Goal: Find specific page/section: Find specific page/section

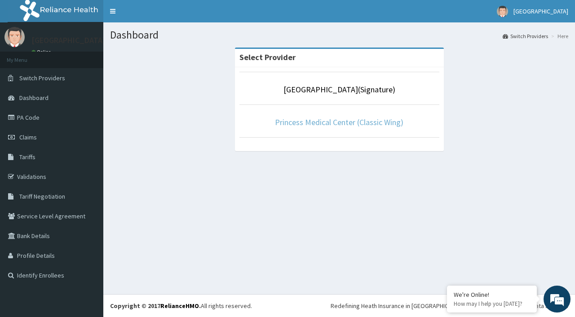
click at [369, 123] on link "Princess Medical Center (Classic Wing)" at bounding box center [339, 122] width 128 height 10
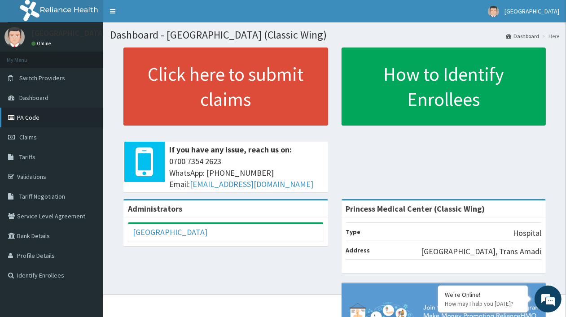
click at [37, 114] on link "PA Code" at bounding box center [51, 118] width 103 height 20
